Goal: Task Accomplishment & Management: Use online tool/utility

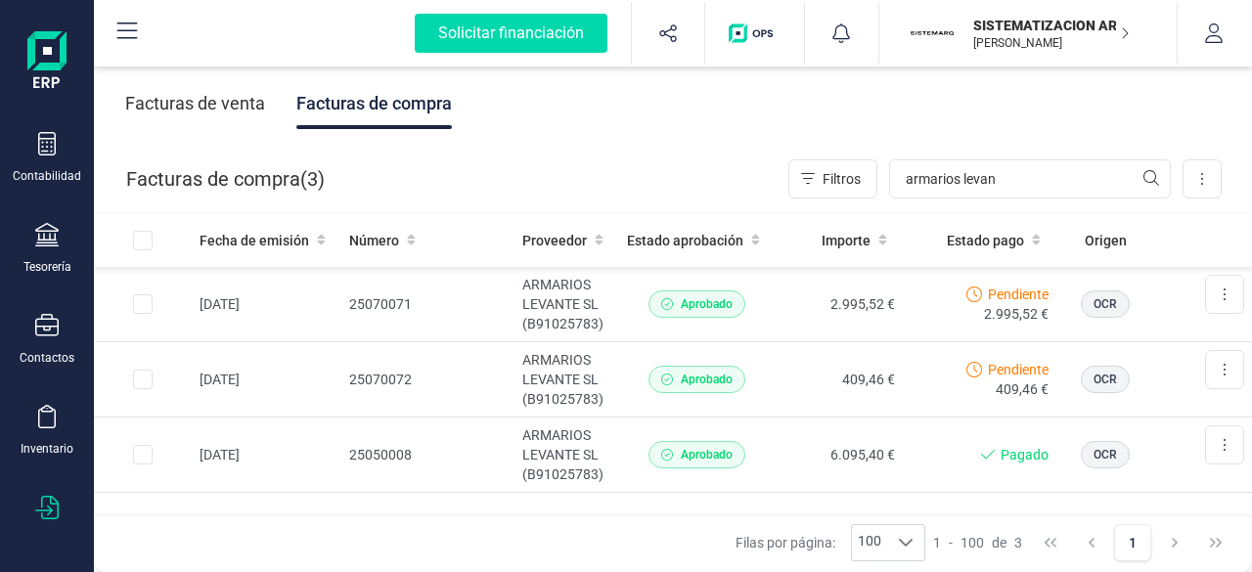
scroll to position [399, 0]
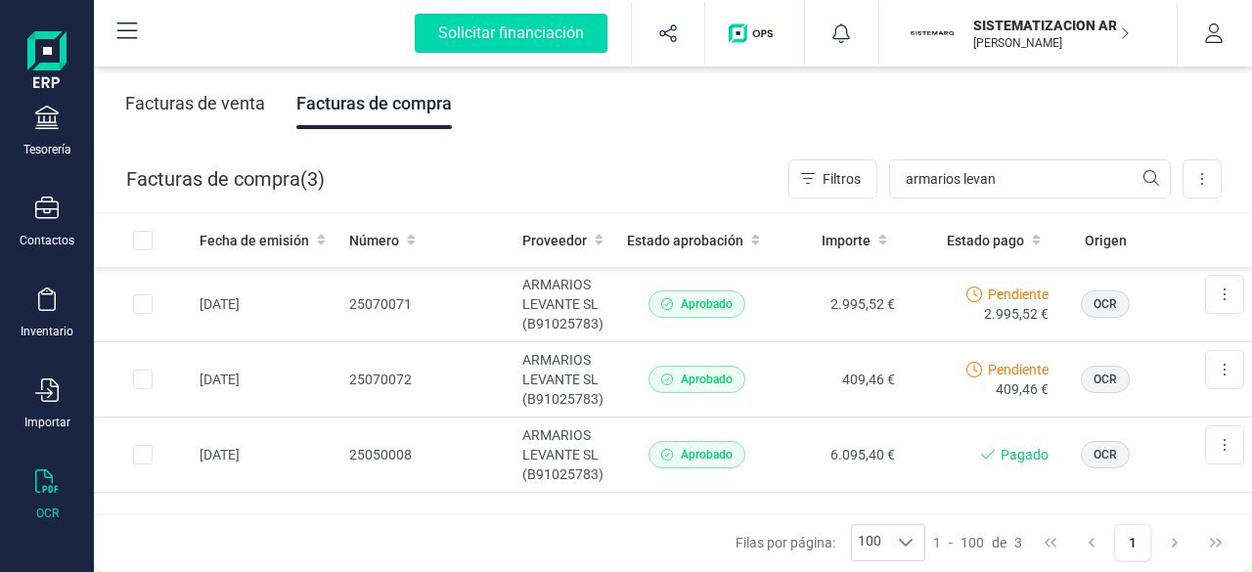
click at [59, 472] on div "OCR" at bounding box center [47, 495] width 78 height 52
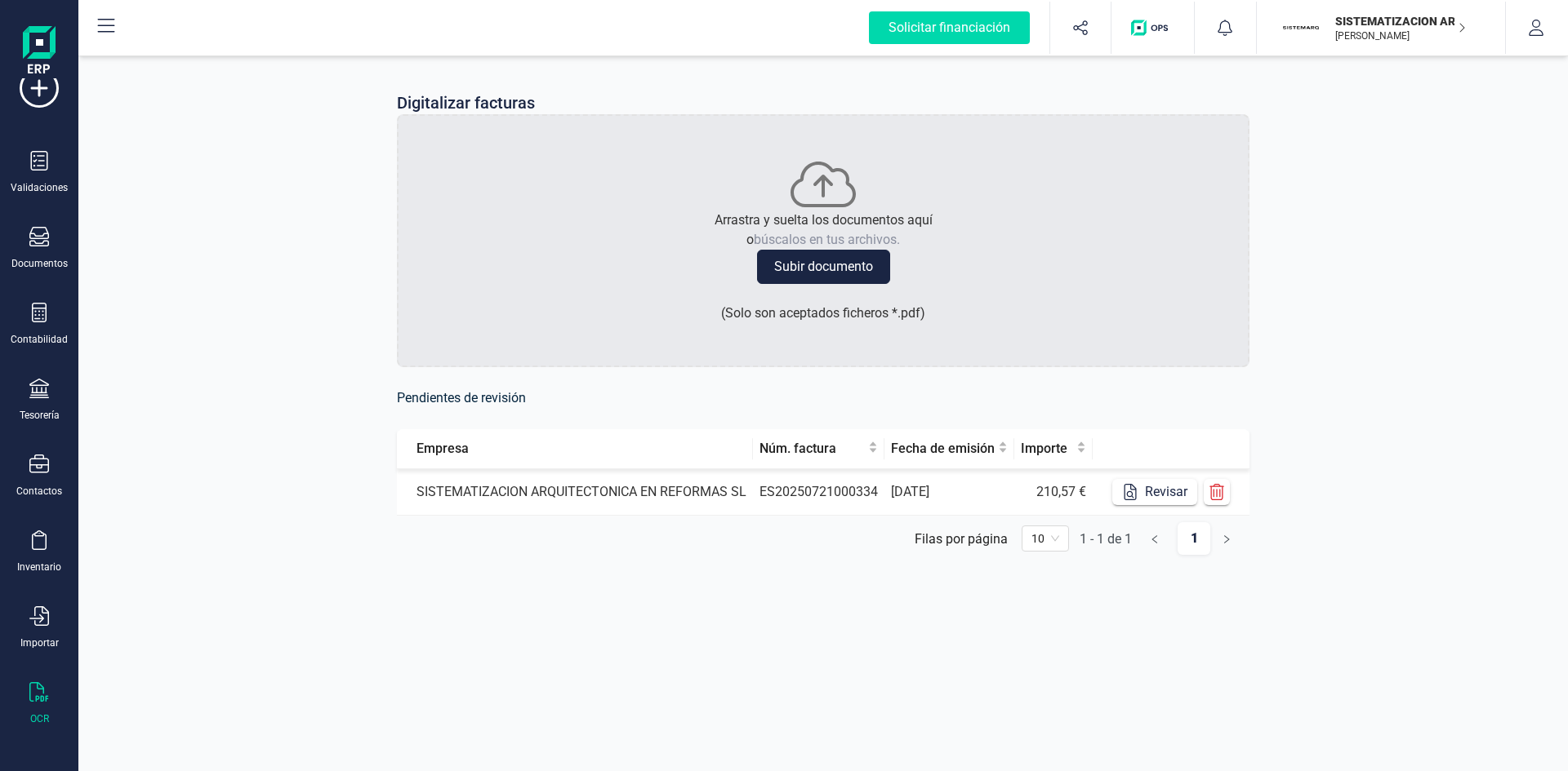
scroll to position [43, 0]
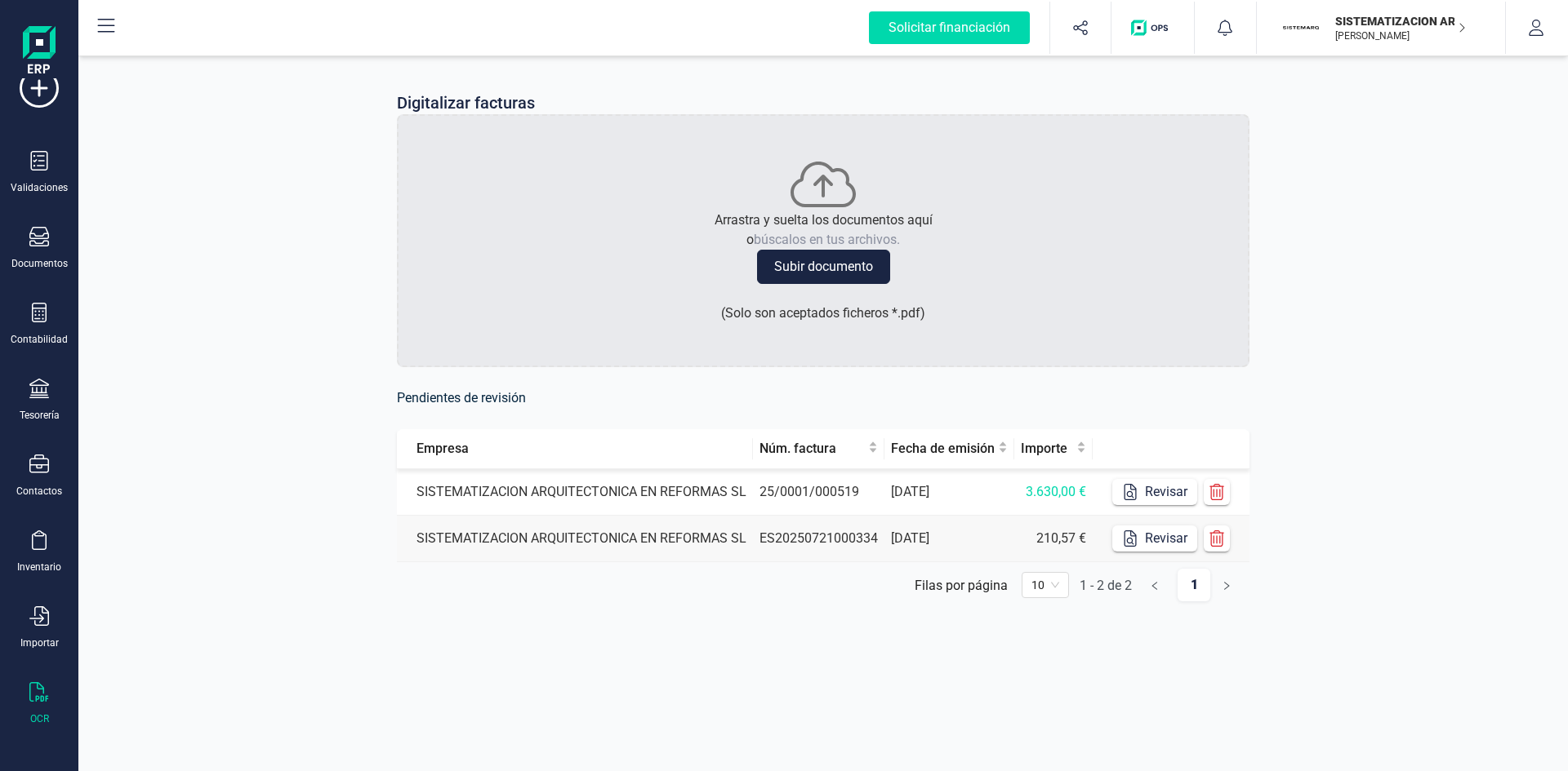
click at [731, 476] on td "SISTEMATIZACION ARQUITECTONICA EN REFORMAS SL" at bounding box center [574, 492] width 356 height 47
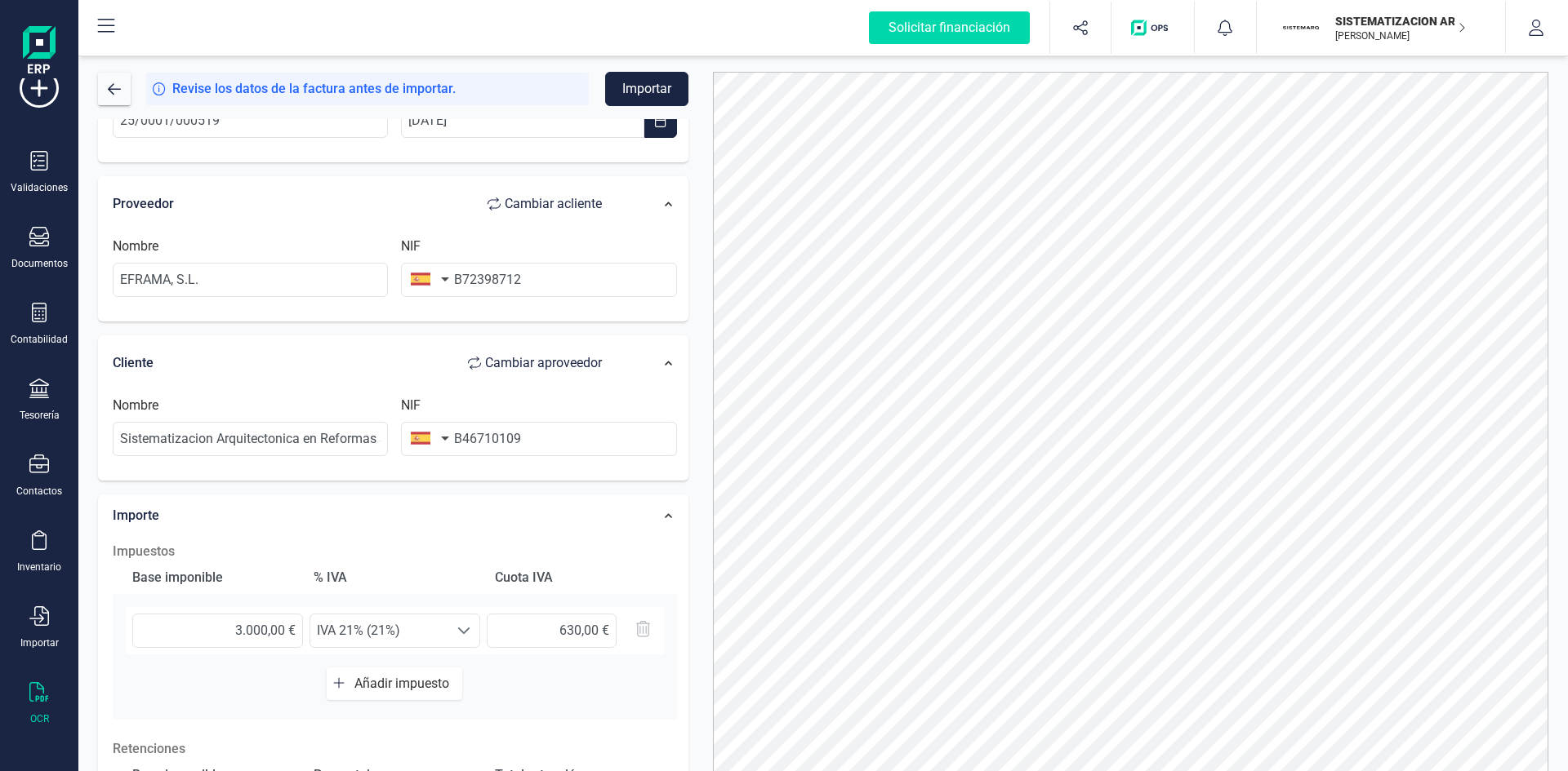
scroll to position [102, 0]
drag, startPoint x: 229, startPoint y: 276, endPoint x: 34, endPoint y: 284, distance: 195.2
click at [34, 284] on div "Solicitar financiación Importaciones completadas 0 / 0 SISTEMATIZACION ARQUITEC…" at bounding box center [784, 386] width 1568 height 771
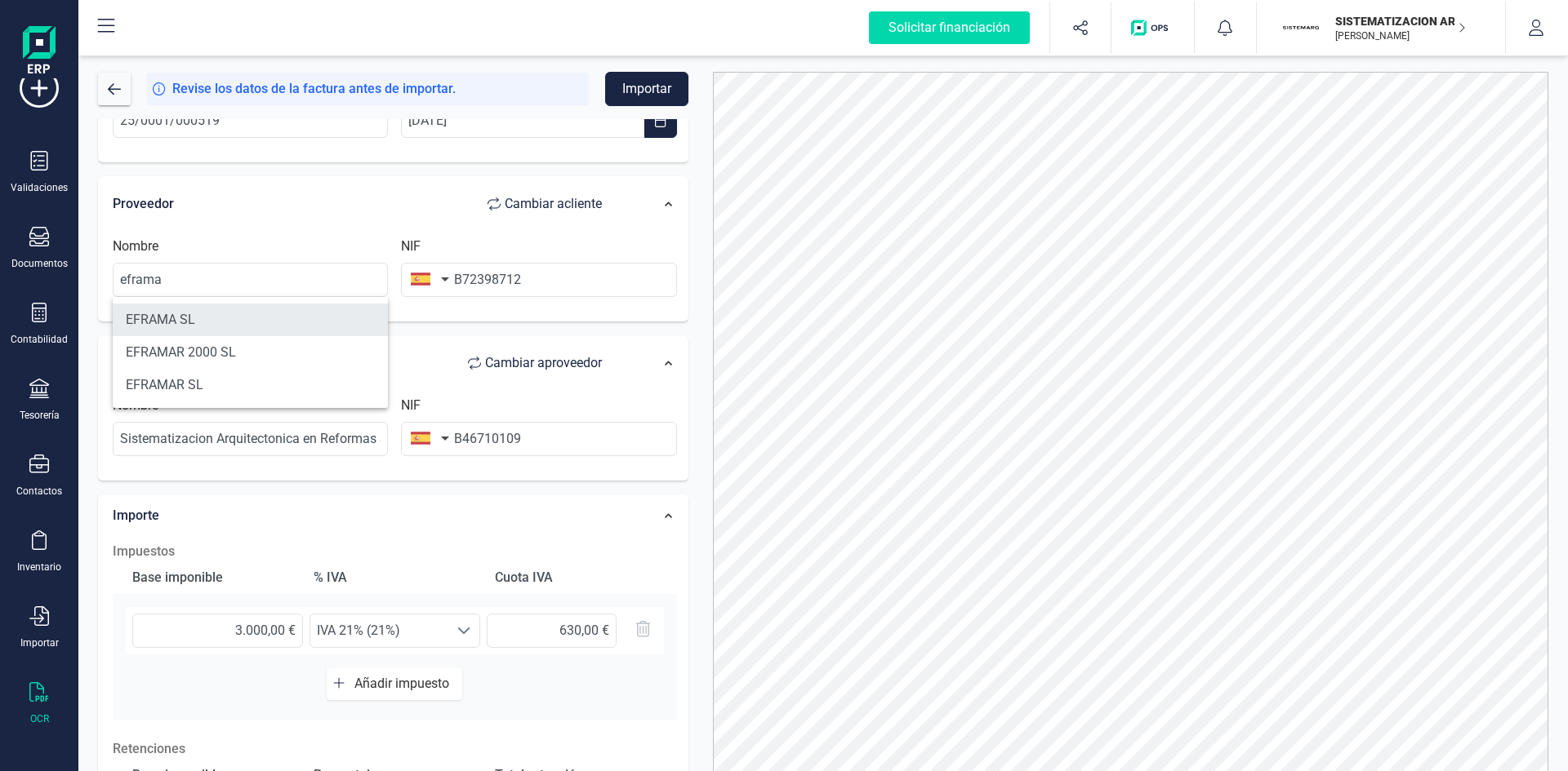
click at [166, 305] on li "EFRAMA SL" at bounding box center [250, 320] width 276 height 33
type input "EFRAMA SL"
type input "B46710109"
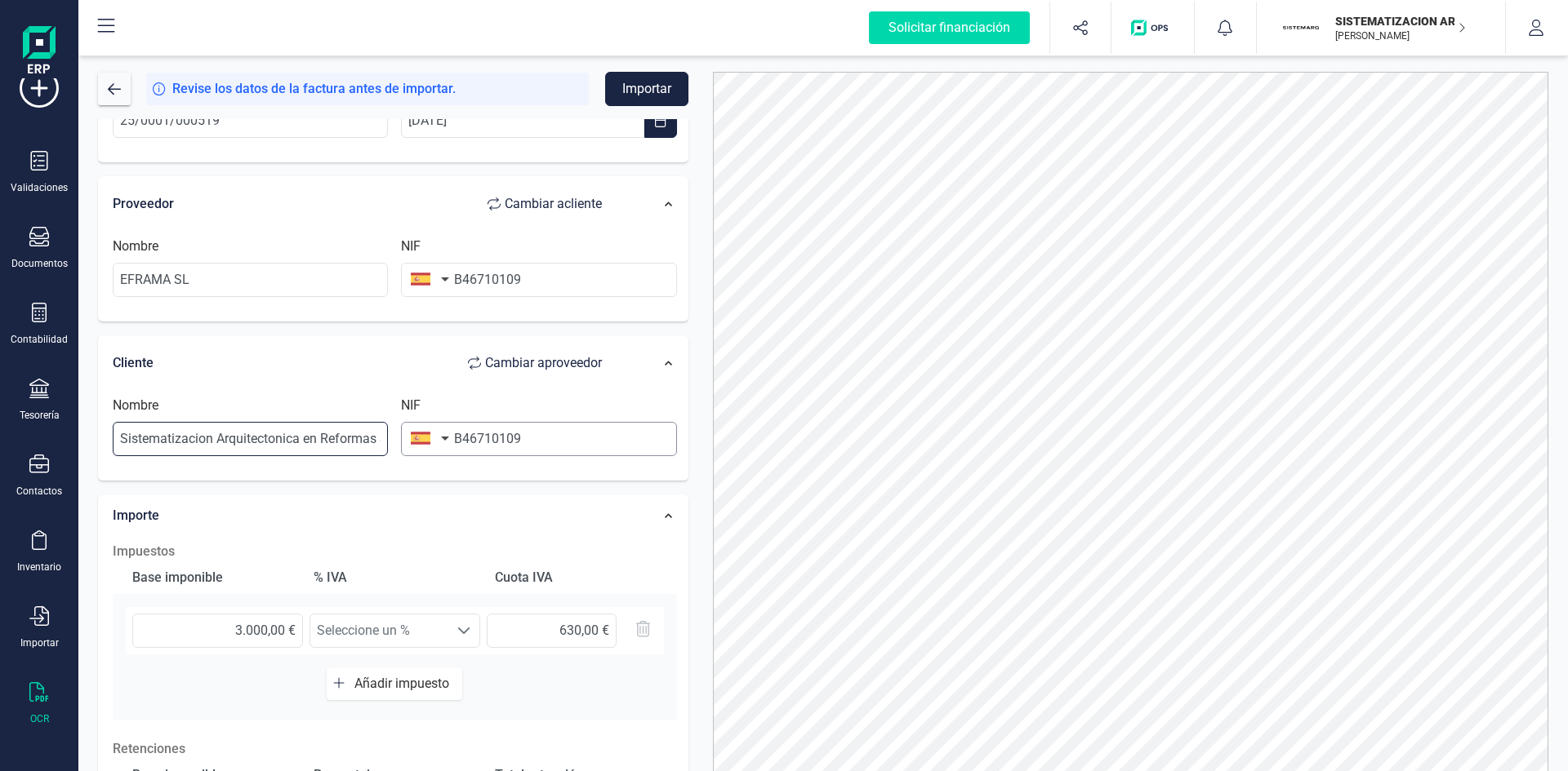
scroll to position [0, 16]
drag, startPoint x: 118, startPoint y: 438, endPoint x: 531, endPoint y: 451, distance: 413.2
click at [531, 451] on div "Nombre Sistematizacion Arquitectonica en Reformas SL NIF B46710109" at bounding box center [394, 432] width 577 height 73
type input "i"
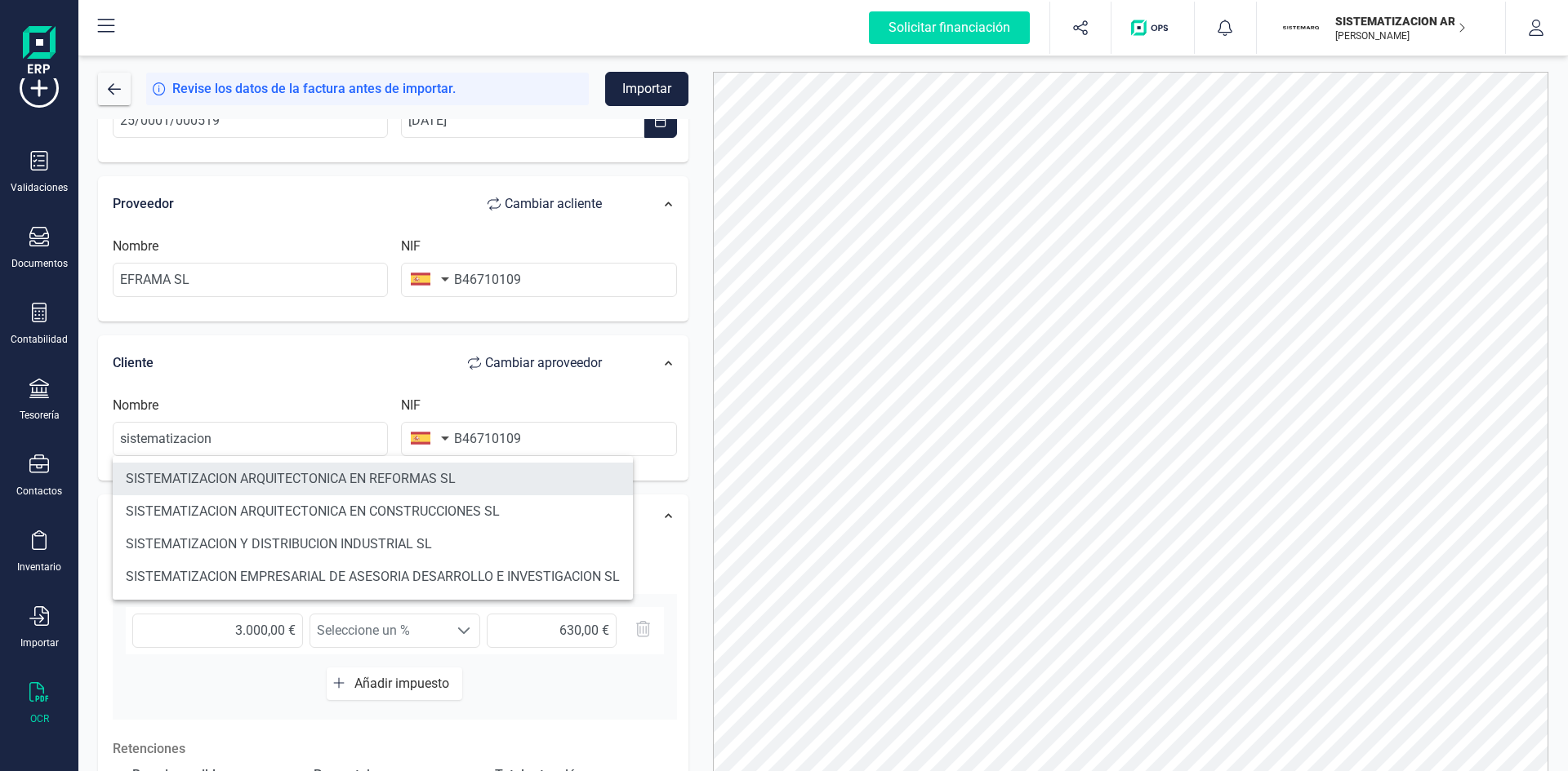
click at [510, 476] on li "SISTEMATIZACION ARQUITECTONICA EN REFORMAS SL" at bounding box center [372, 478] width 520 height 33
type input "SISTEMATIZACION ARQUITECTONICA EN REFORMAS SL"
type input "B72398712"
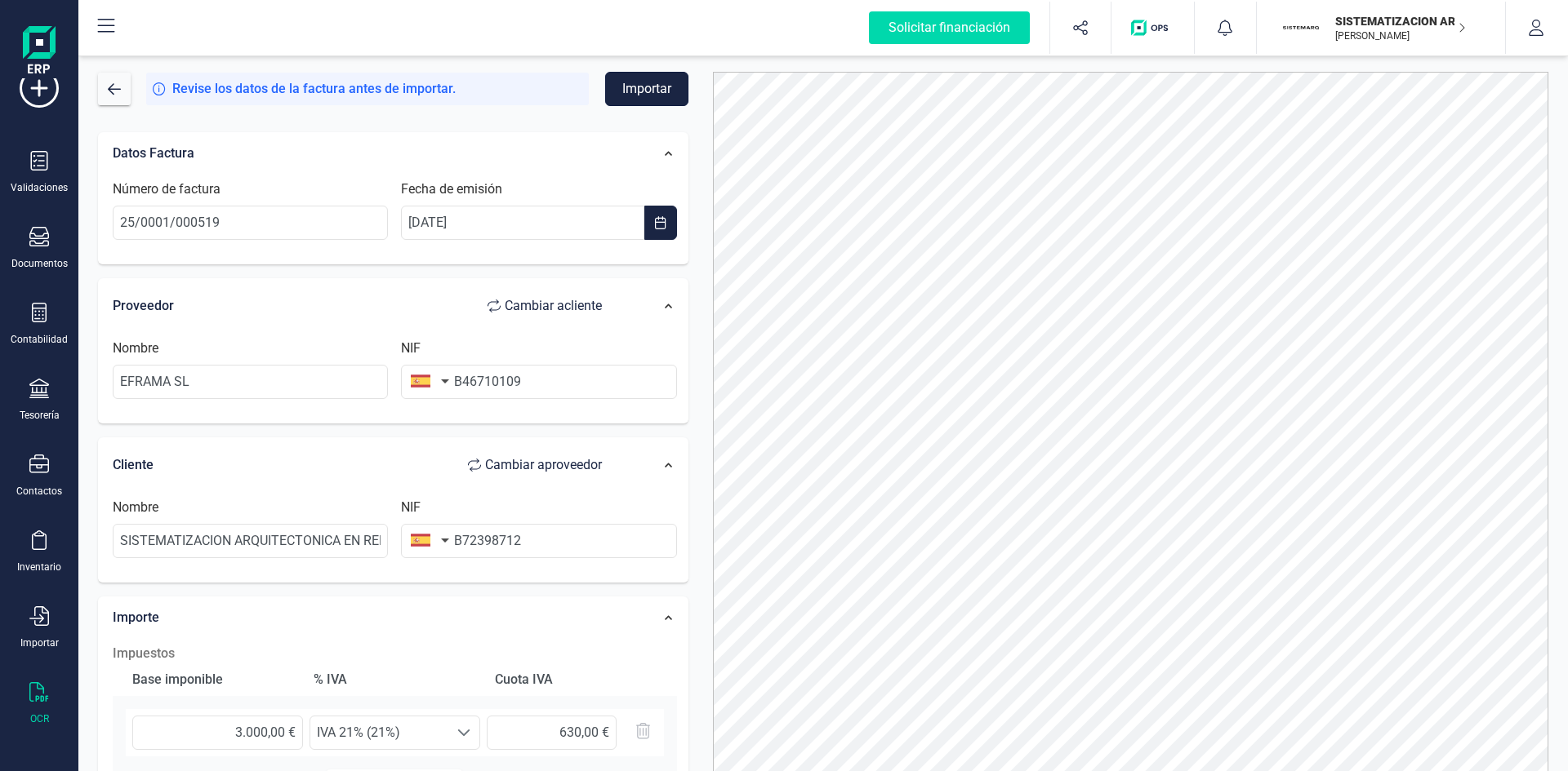
click at [634, 94] on button "Importar" at bounding box center [647, 88] width 83 height 34
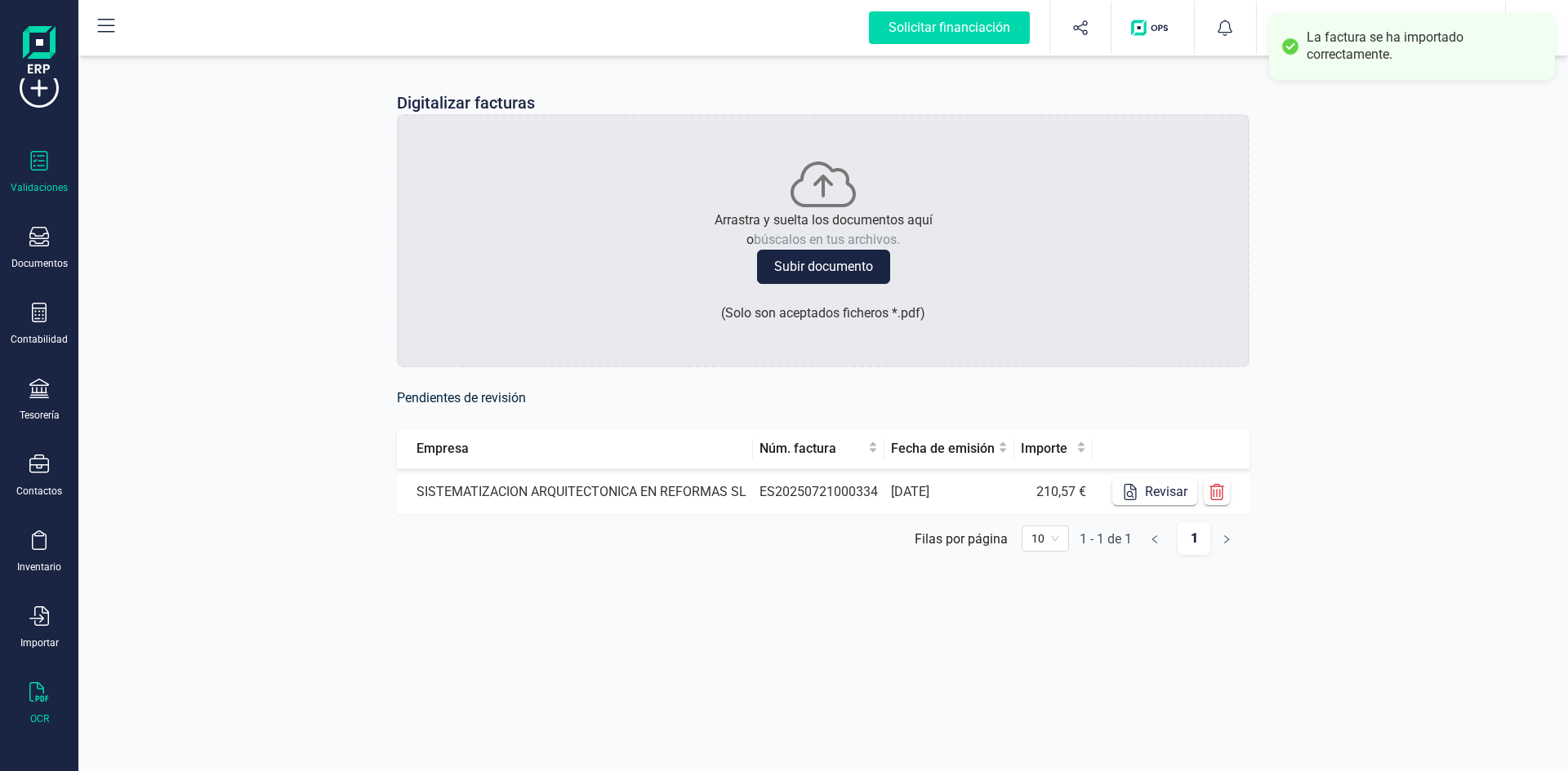
click at [47, 170] on div at bounding box center [38, 163] width 19 height 23
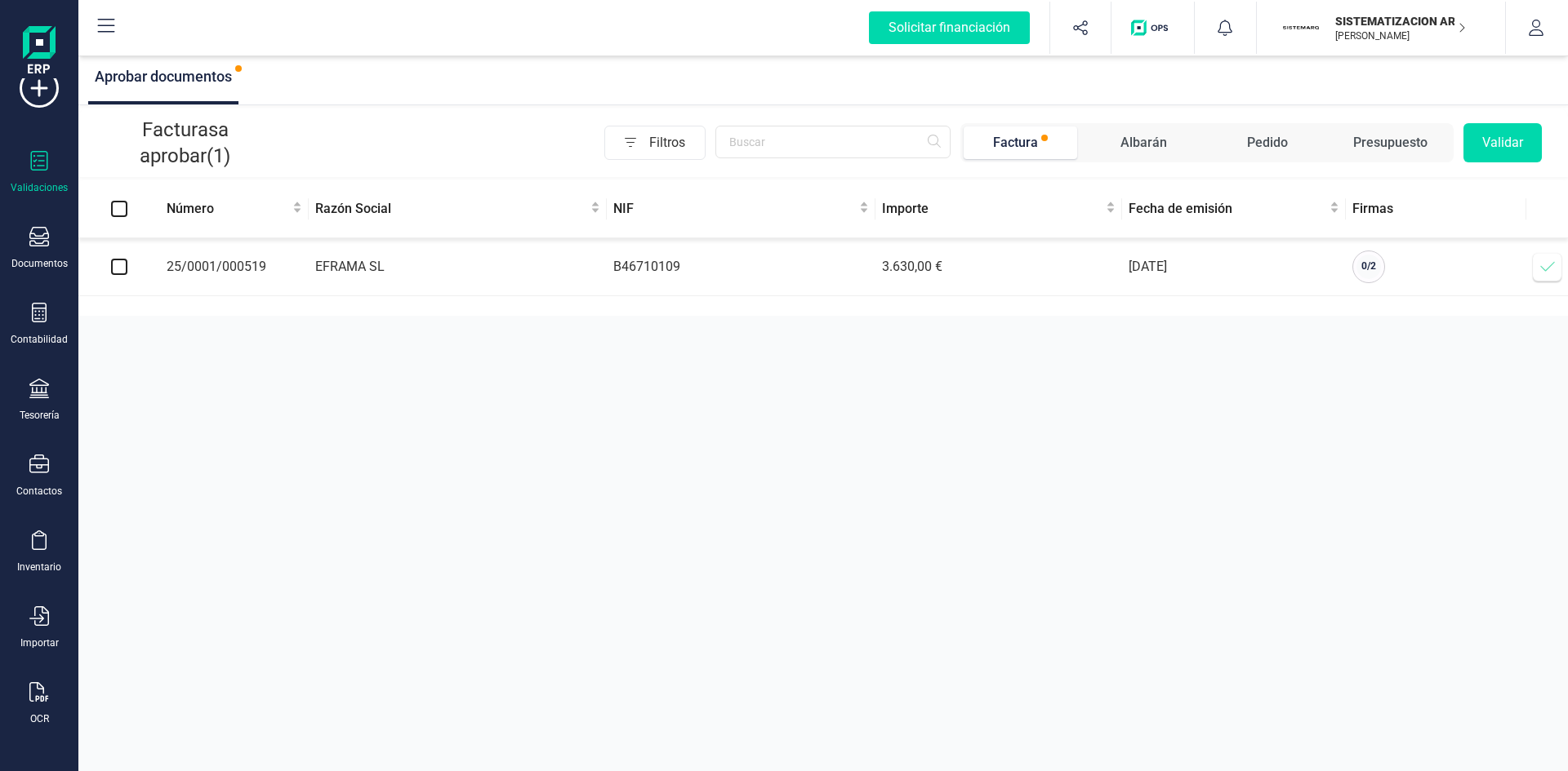
click at [107, 261] on td at bounding box center [119, 267] width 82 height 58
click at [131, 266] on td at bounding box center [119, 267] width 82 height 58
click at [114, 269] on input "checkbox" at bounding box center [119, 267] width 17 height 17
checkbox input "true"
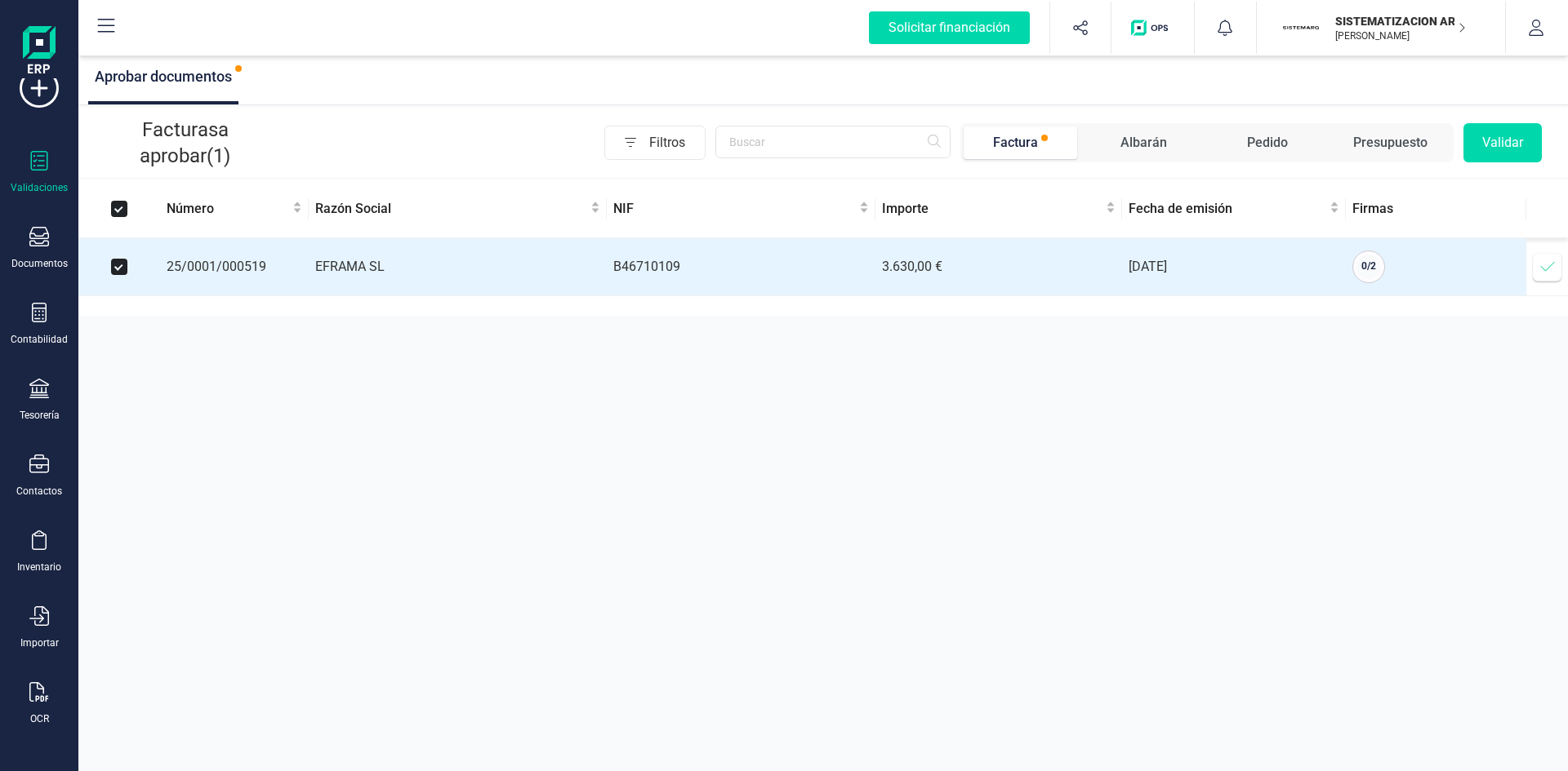
click at [1044, 146] on button "Validar" at bounding box center [1502, 143] width 78 height 39
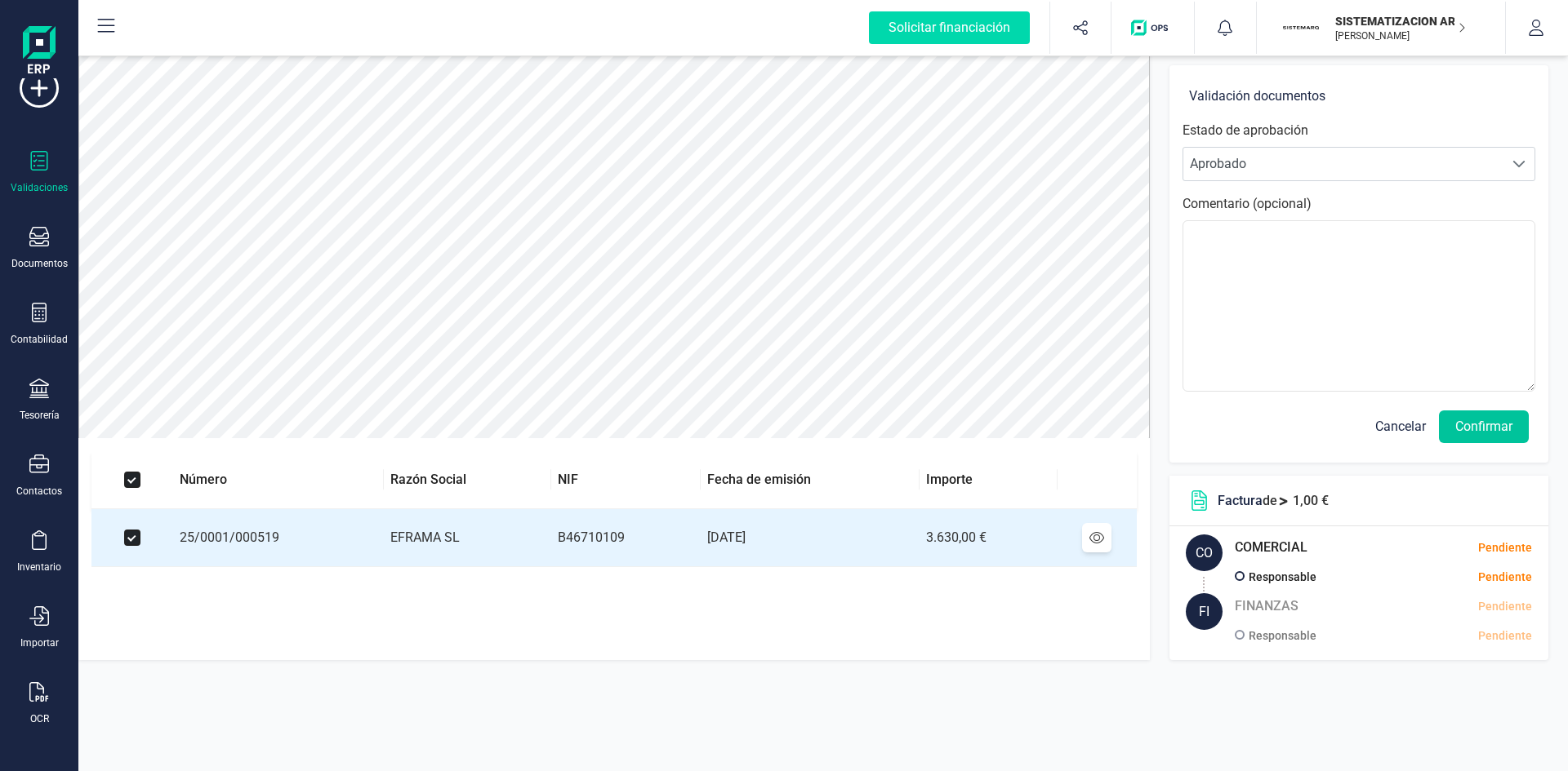
click at [1044, 416] on button "Confirmar" at bounding box center [1484, 426] width 90 height 33
click at [1044, 423] on button "Confirmar" at bounding box center [1484, 426] width 90 height 33
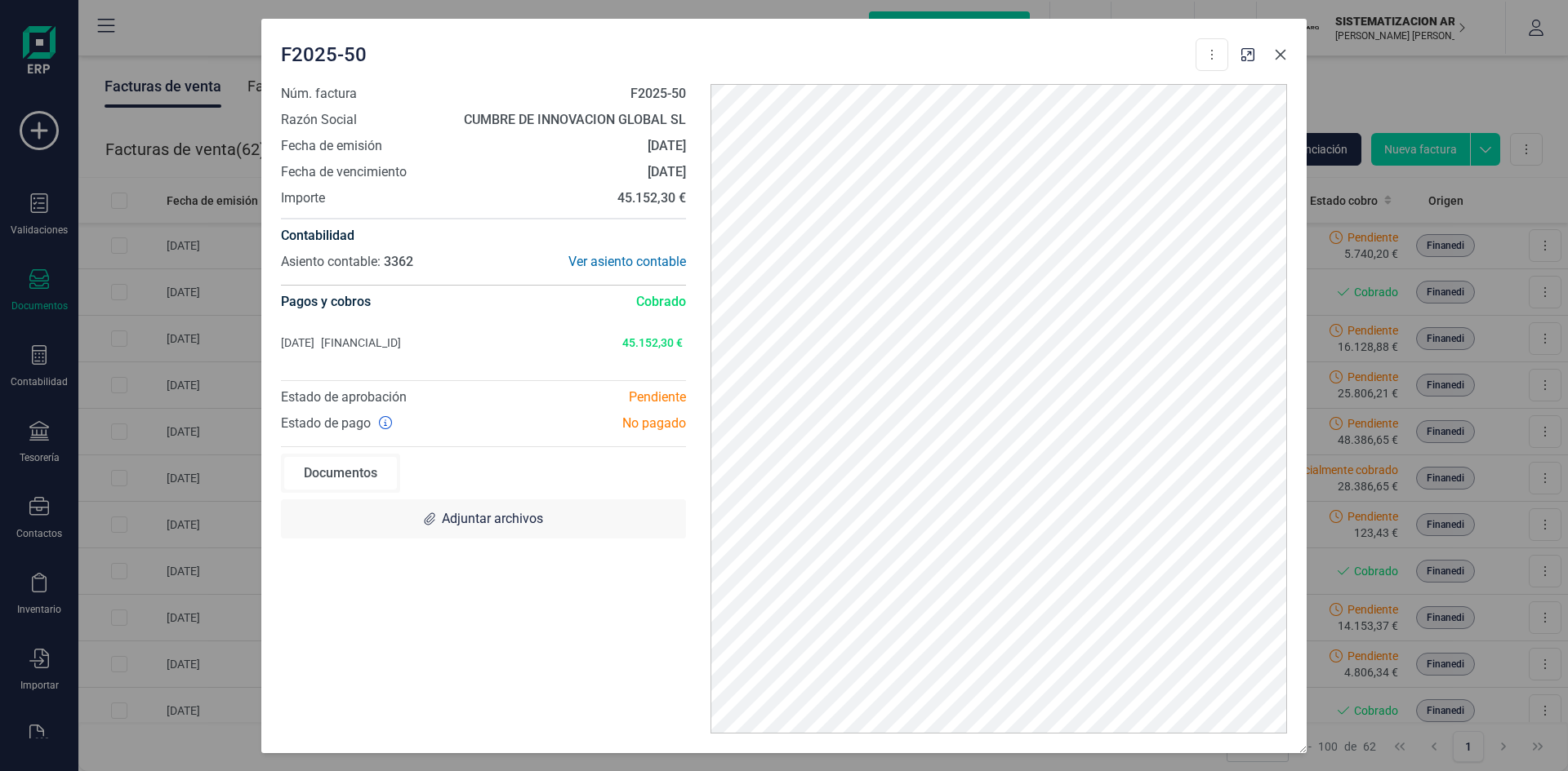
click at [1280, 50] on icon "button" at bounding box center [1280, 55] width 13 height 13
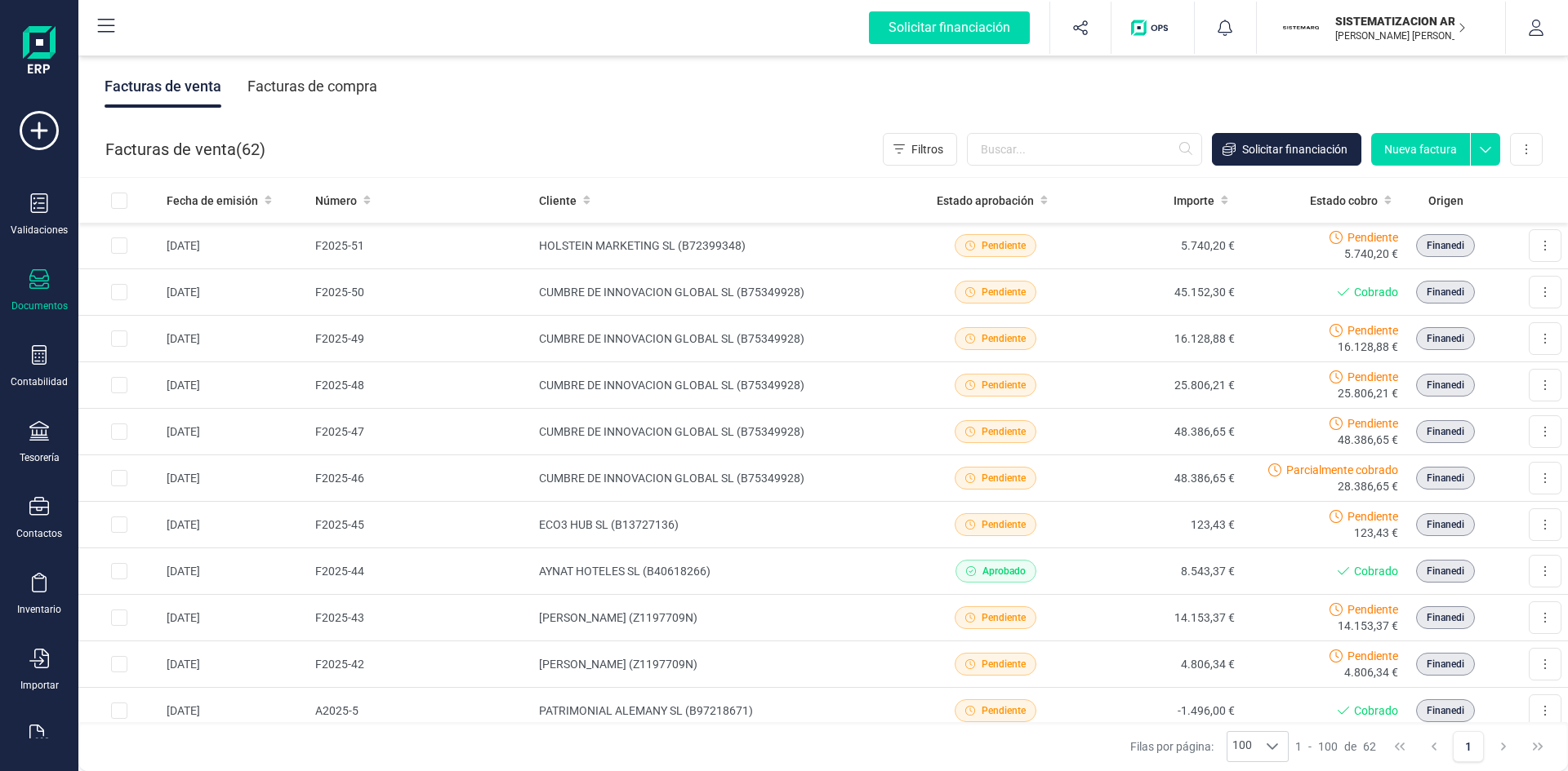
click at [346, 90] on div "Facturas de compra" at bounding box center [311, 86] width 129 height 43
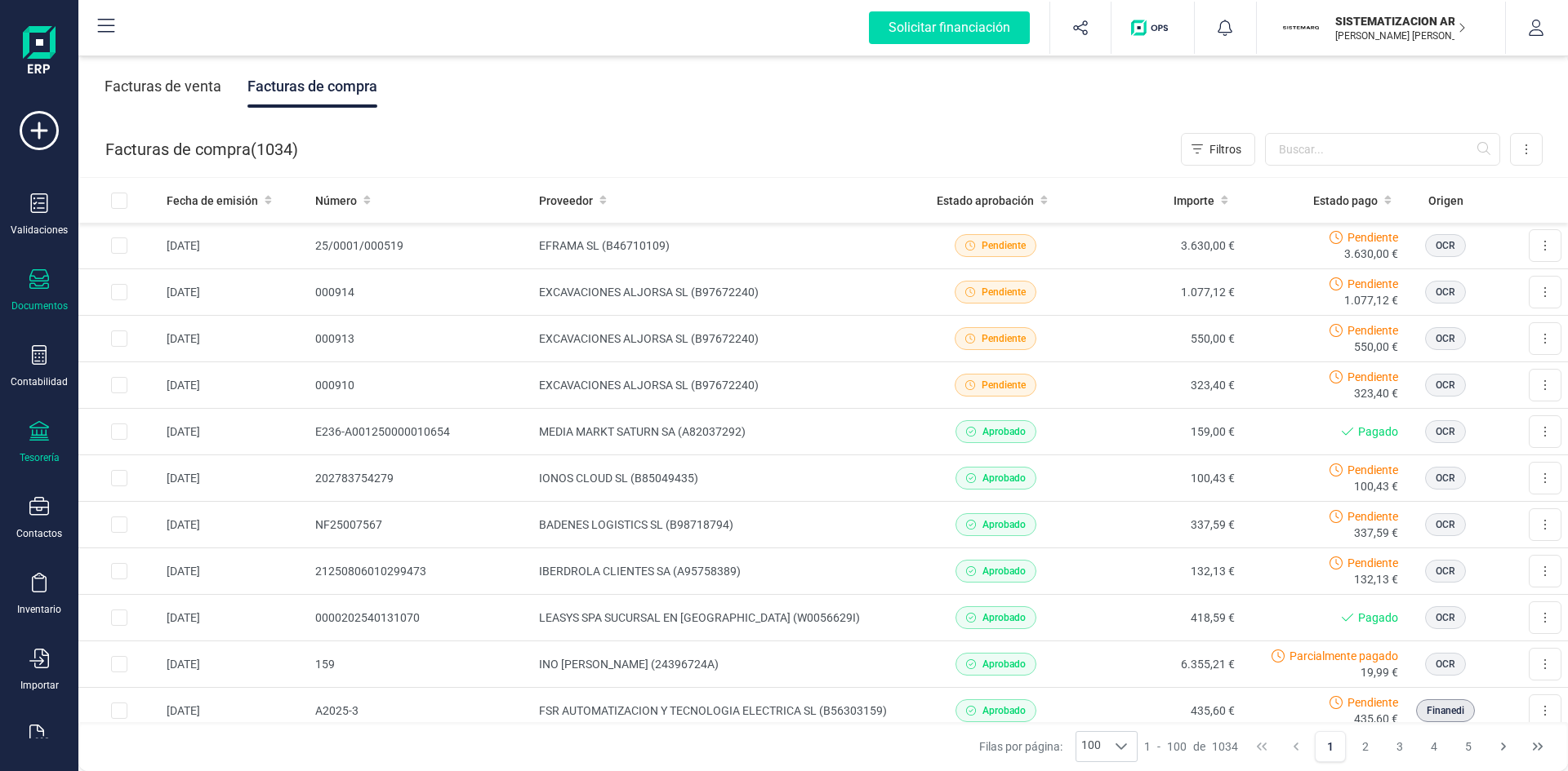
click at [48, 433] on icon at bounding box center [38, 431] width 19 height 19
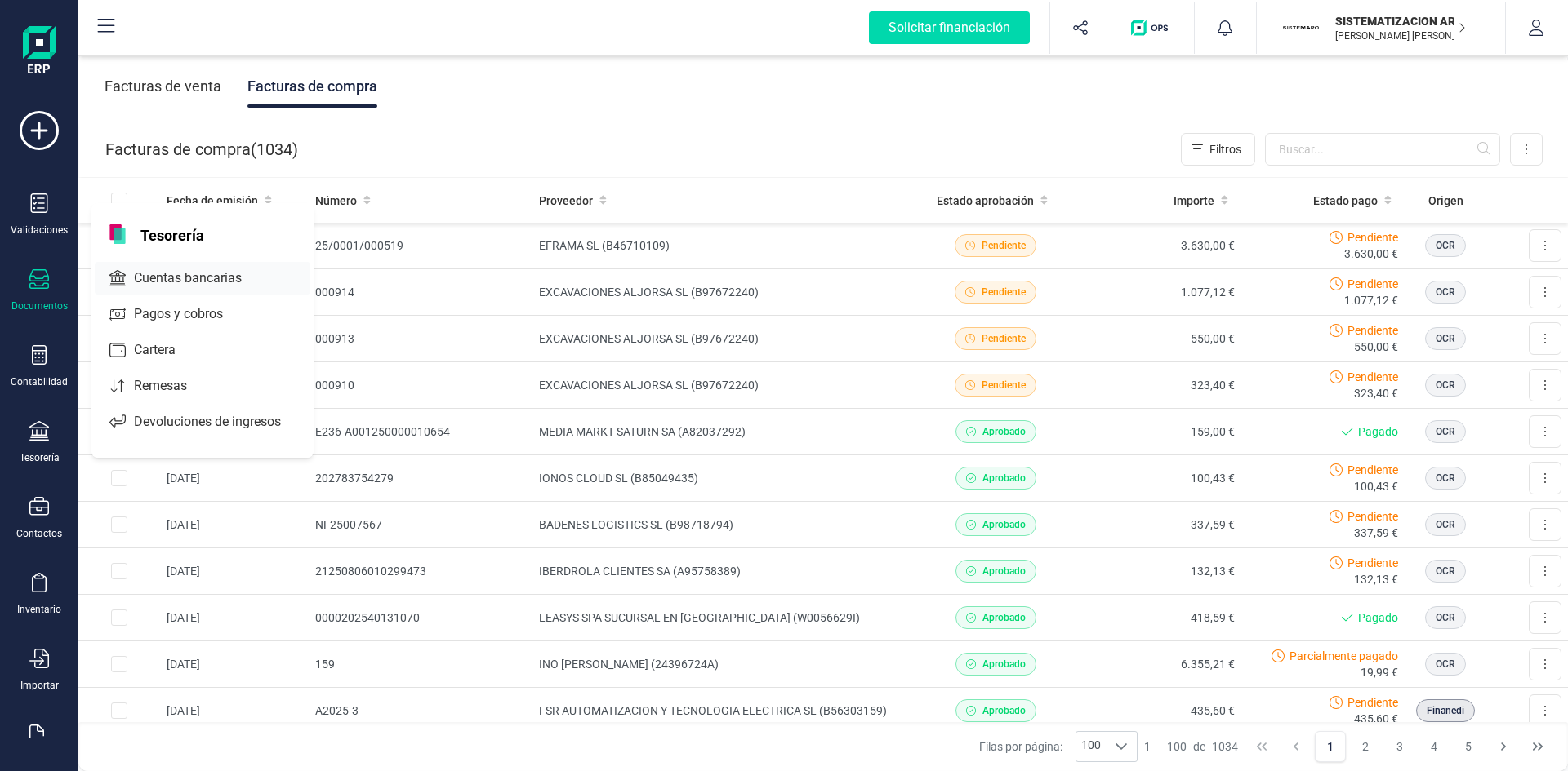
click at [190, 270] on span "Cuentas bancarias" at bounding box center [200, 278] width 144 height 19
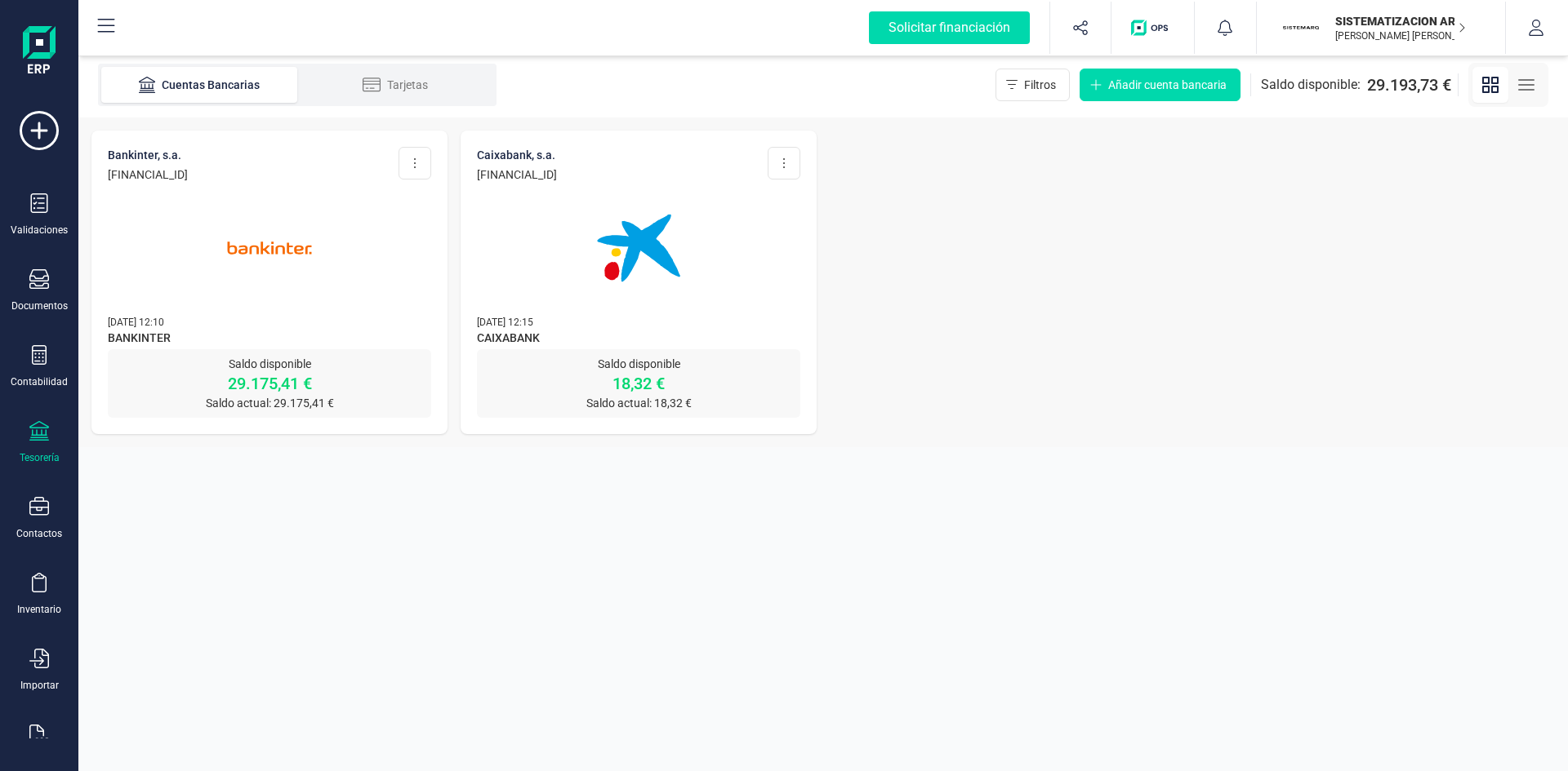
click at [287, 237] on img at bounding box center [270, 248] width 137 height 137
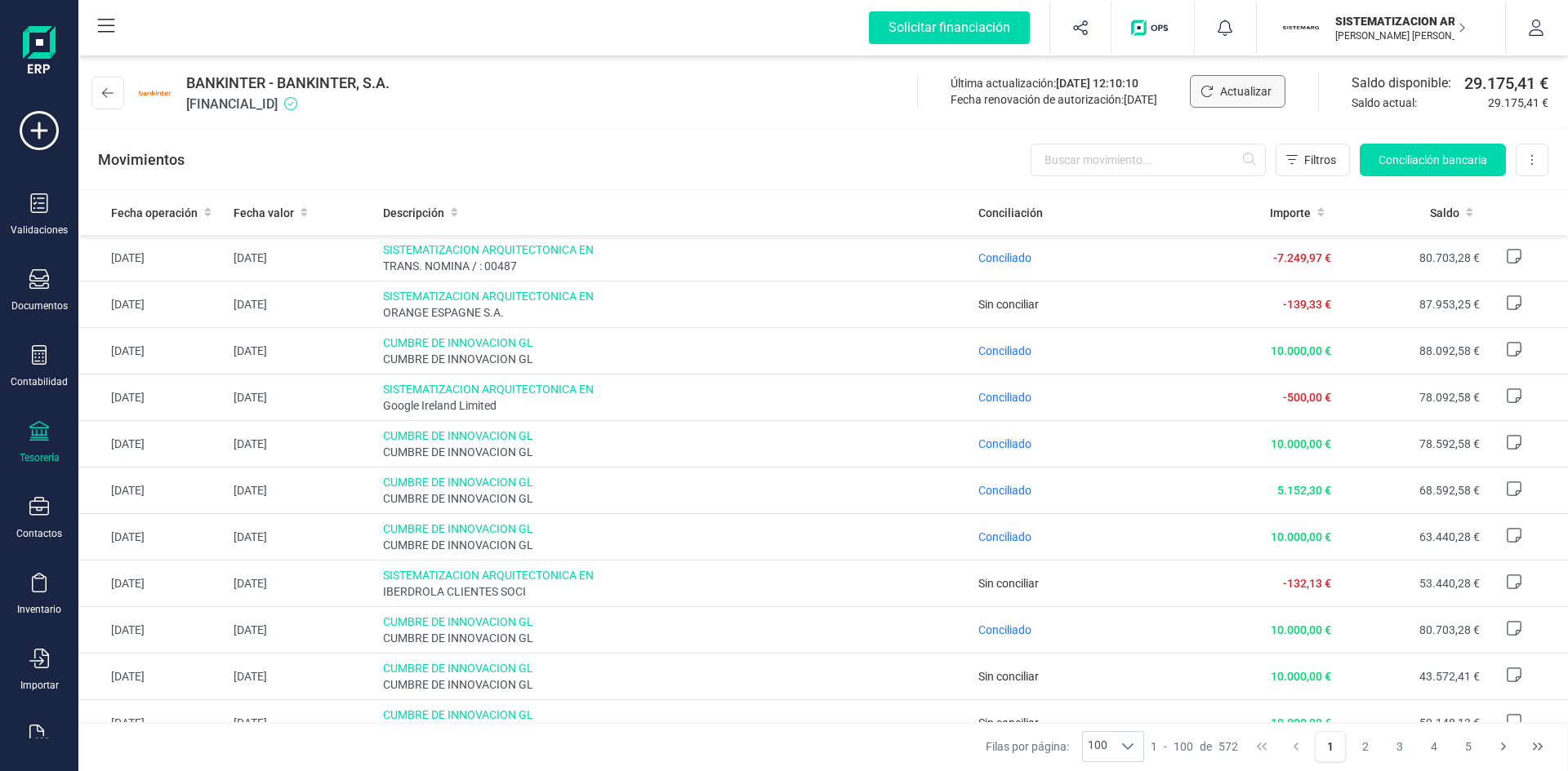
click at [1248, 95] on span "Actualizar" at bounding box center [1246, 92] width 52 height 17
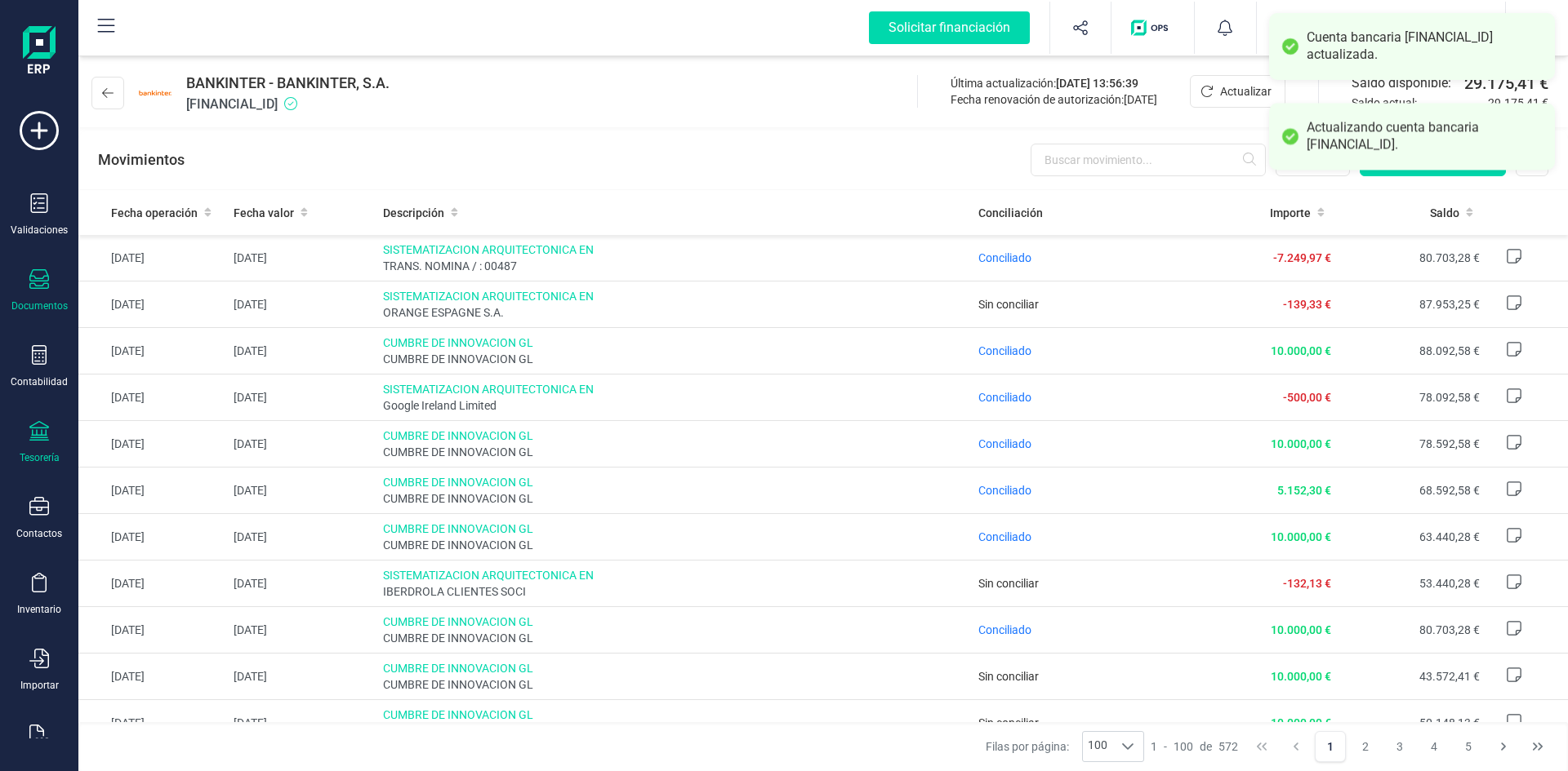
click at [32, 276] on icon at bounding box center [38, 279] width 19 height 19
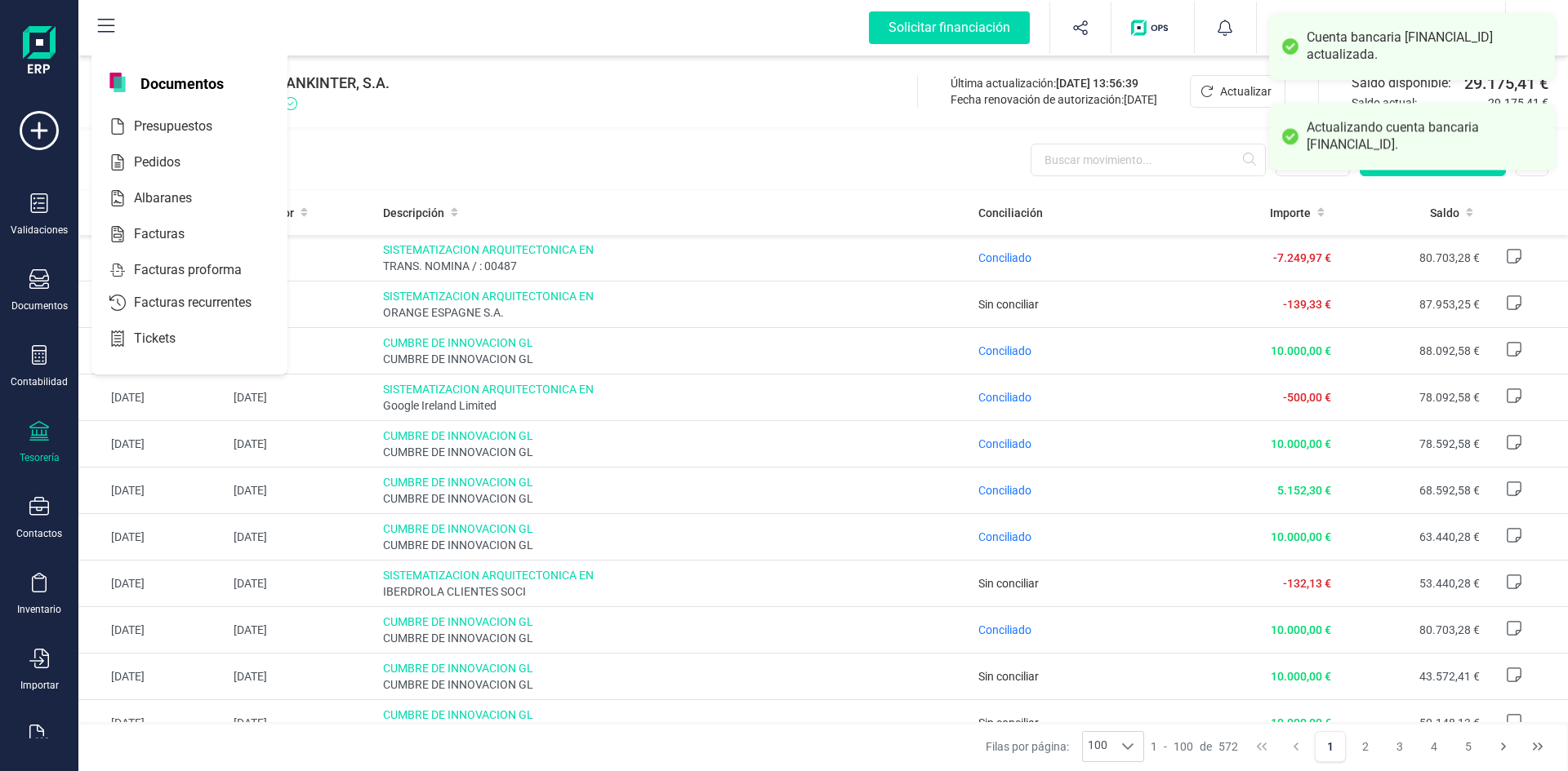
click at [463, 122] on div "BANKINTER - BANKINTER, S.A. [FINANCIAL_ID] Última actualización: [DATE] 13:56:3…" at bounding box center [823, 90] width 1490 height 75
